Goal: Information Seeking & Learning: Learn about a topic

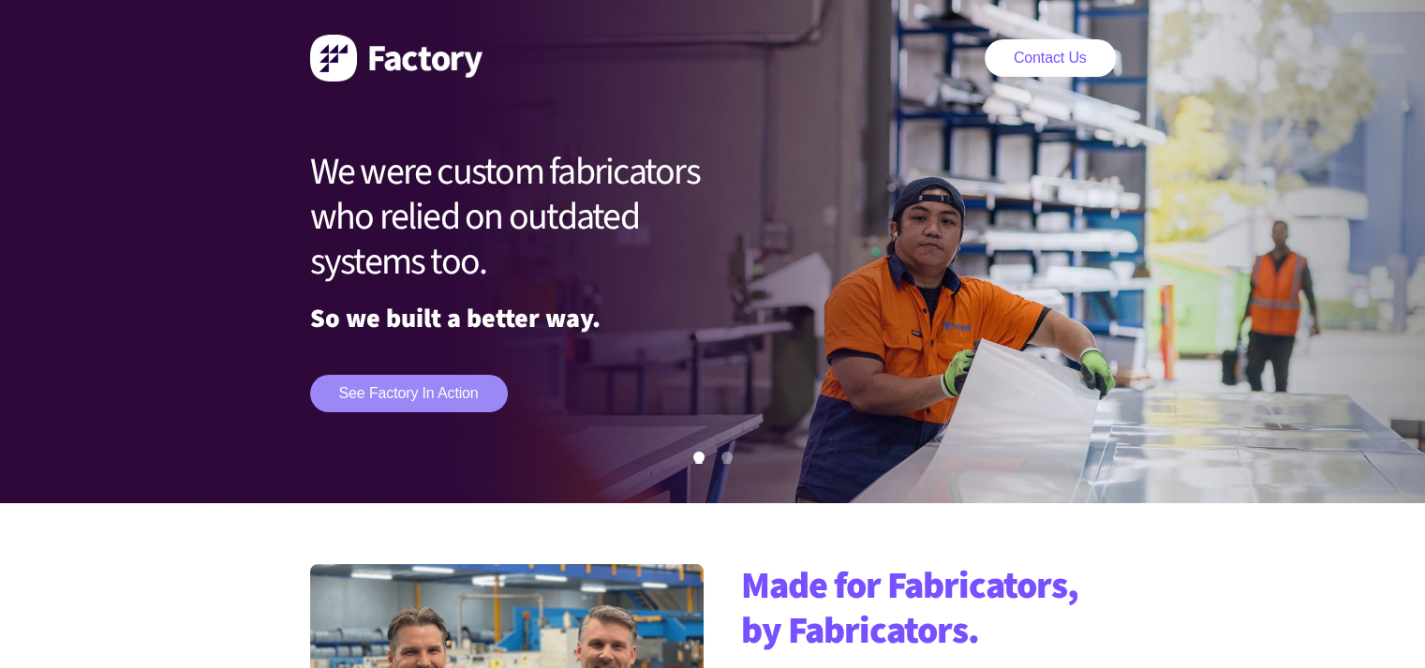
click at [468, 385] on link "See Factory in action" at bounding box center [409, 393] width 198 height 37
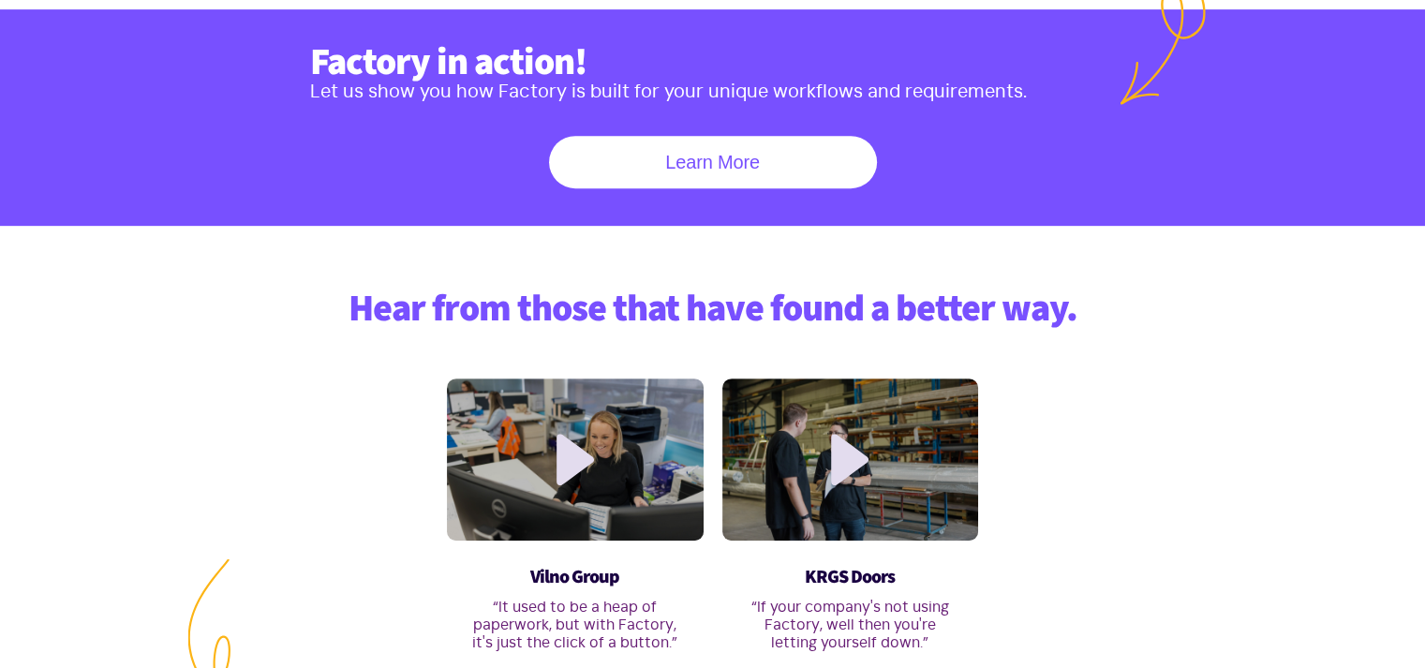
scroll to position [864, 0]
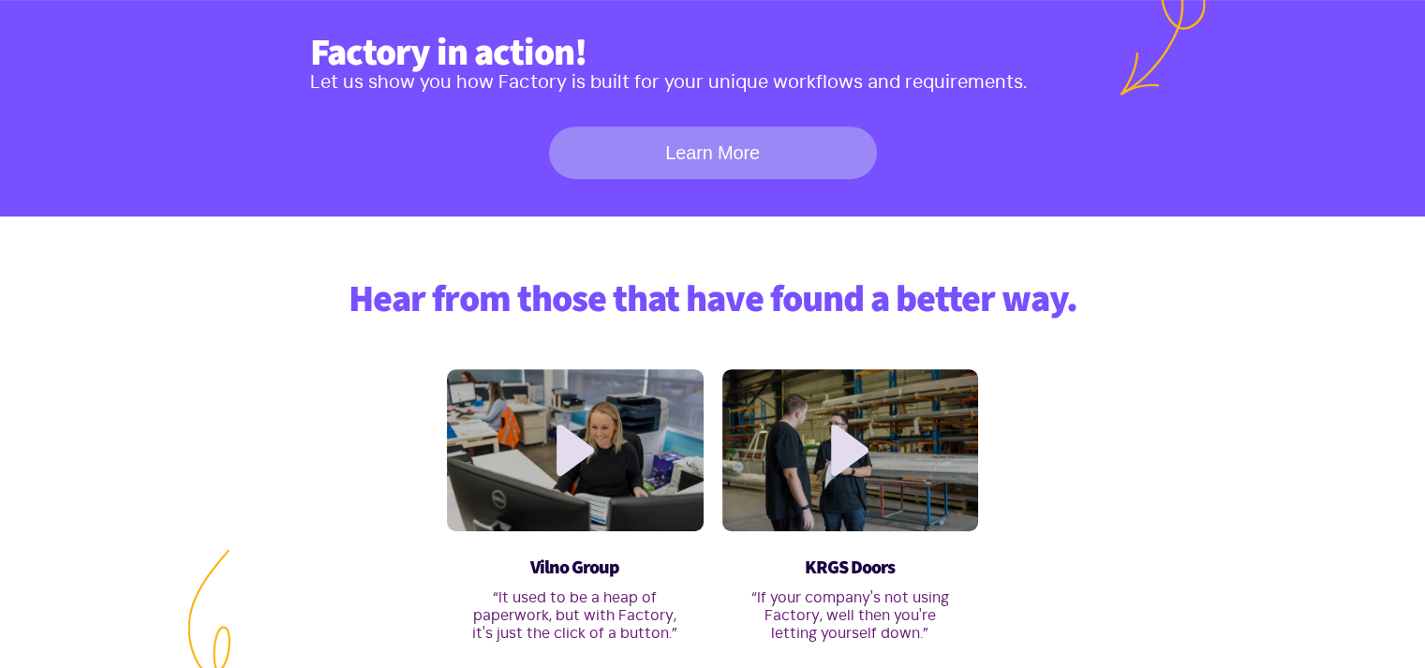
click at [695, 165] on link "Learn More" at bounding box center [713, 152] width 328 height 52
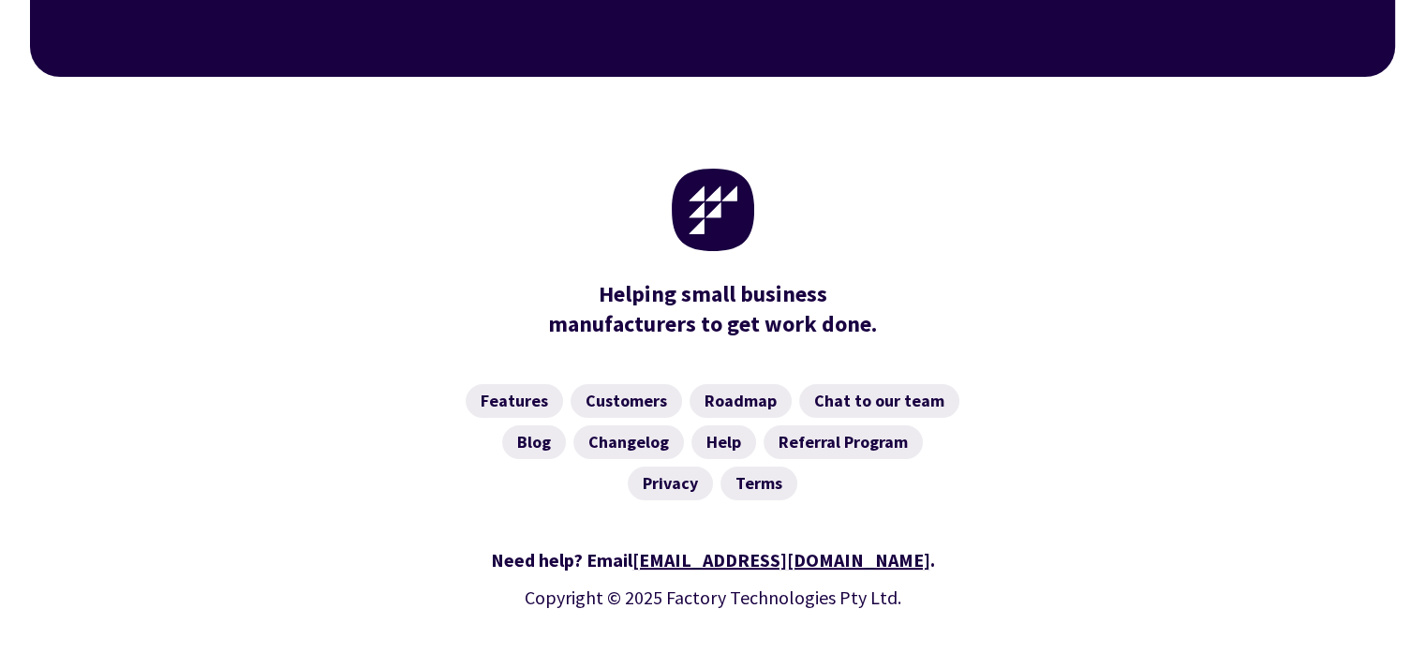
scroll to position [7502, 0]
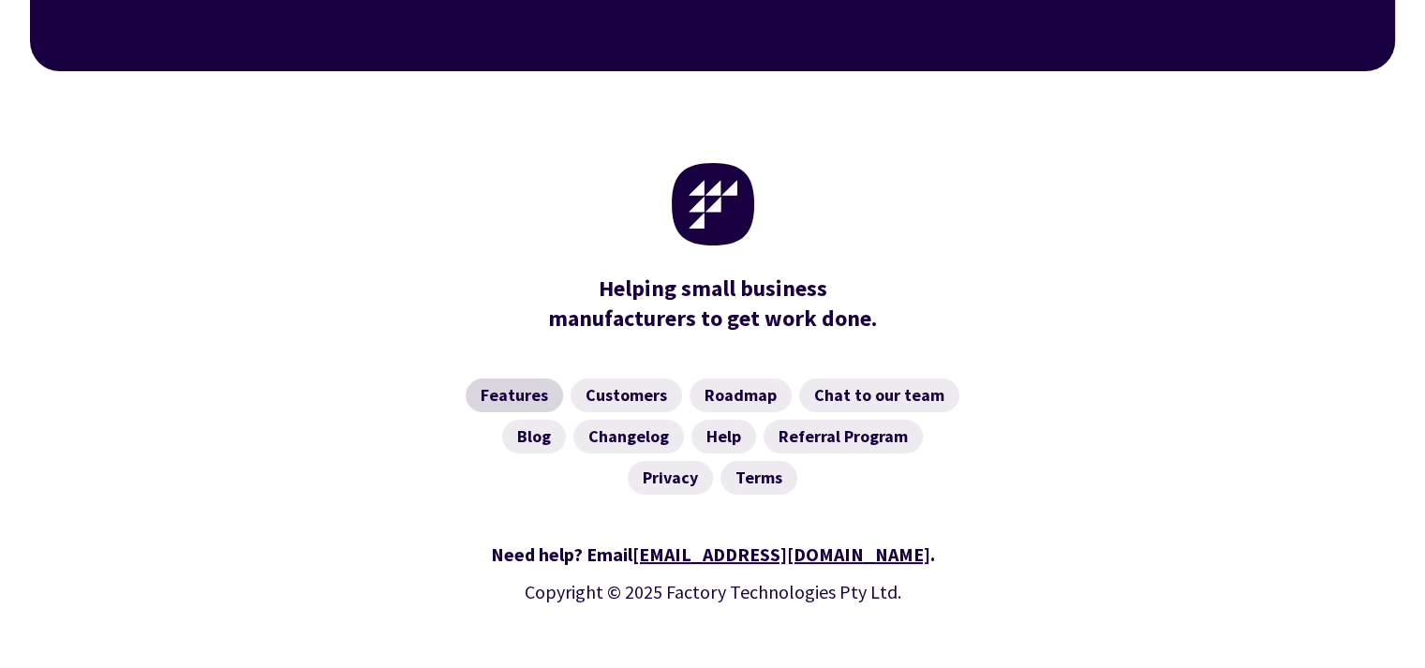
click at [512, 378] on link "Features" at bounding box center [513, 395] width 97 height 34
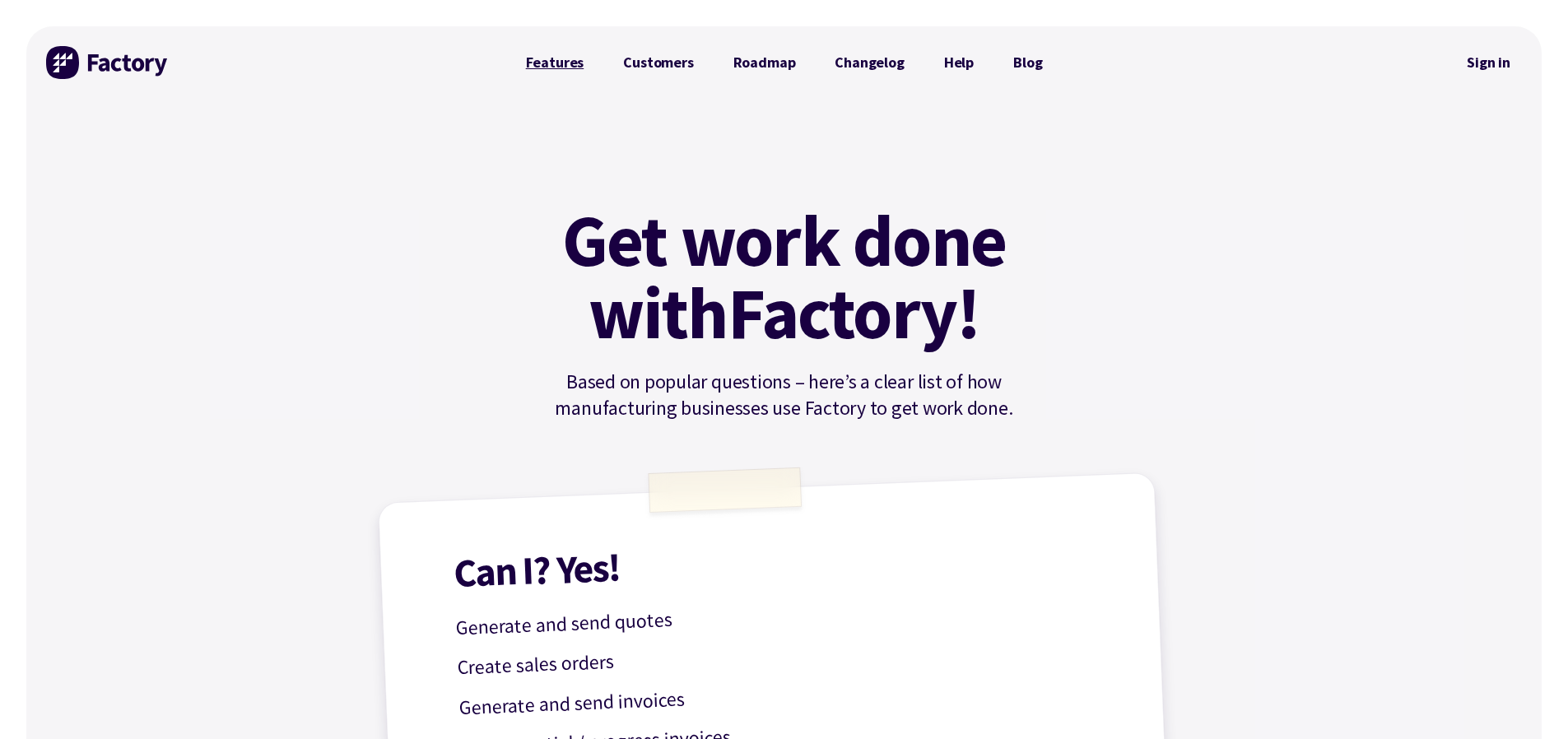
click at [561, 65] on link "Features" at bounding box center [555, 62] width 98 height 33
click at [545, 60] on link "Features" at bounding box center [555, 62] width 98 height 33
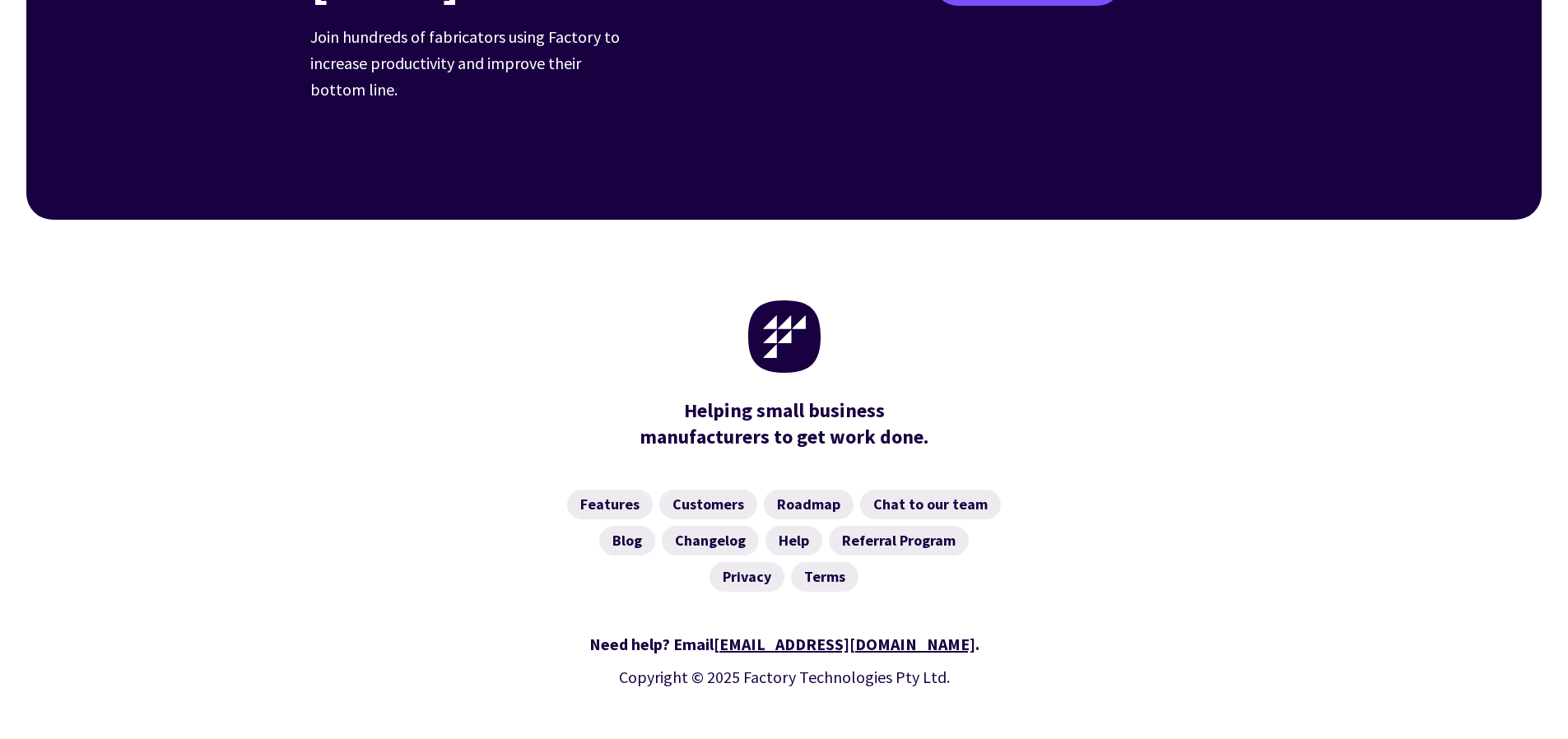
scroll to position [2574, 0]
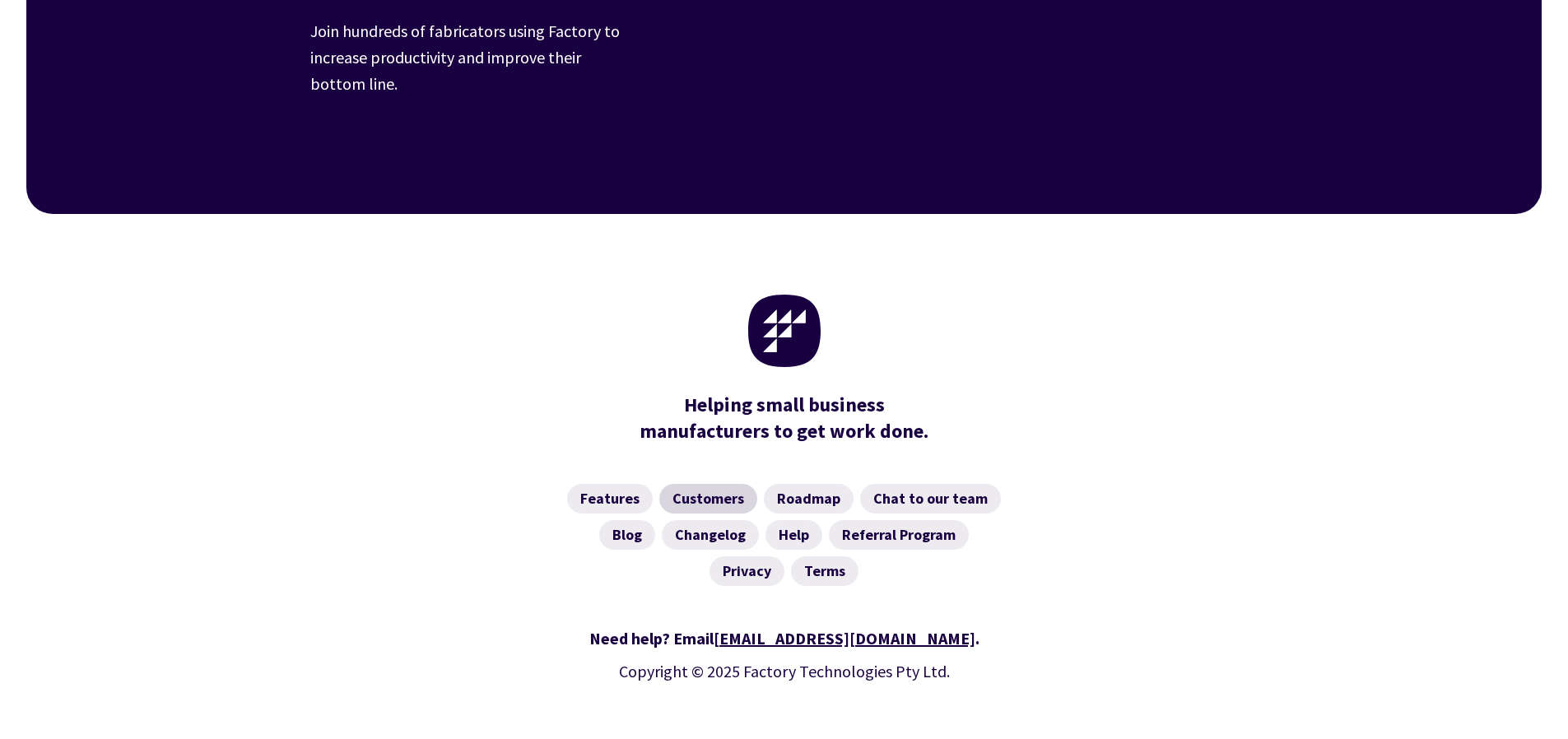
click at [693, 484] on link "Customers" at bounding box center [708, 499] width 98 height 30
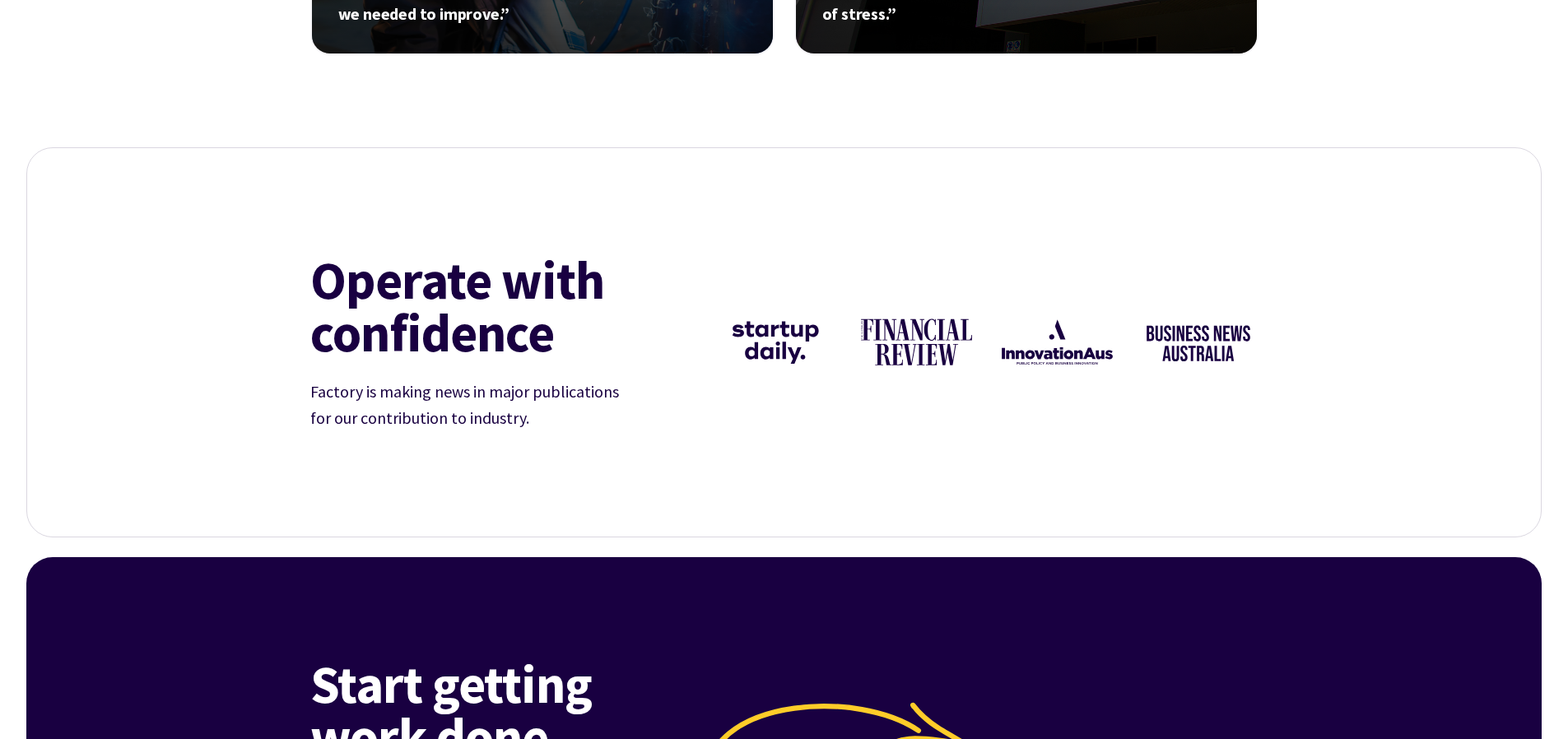
scroll to position [1811, 0]
